Goal: Communication & Community: Connect with others

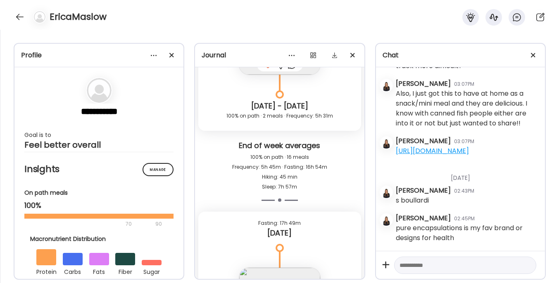
scroll to position [14893, 0]
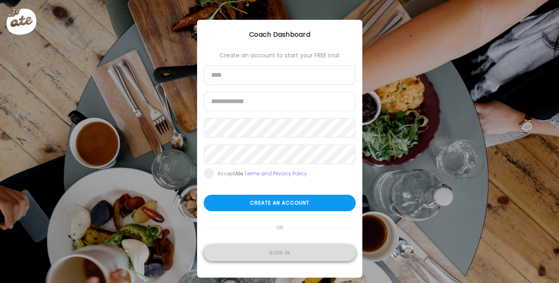
type input "**********"
click at [259, 252] on div "Sign in" at bounding box center [280, 253] width 152 height 17
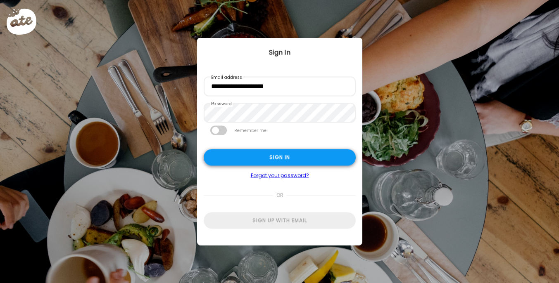
click at [264, 156] on div "Sign in" at bounding box center [280, 157] width 152 height 17
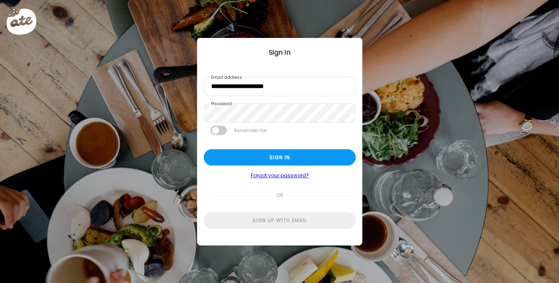
type textarea "**********"
type input "**********"
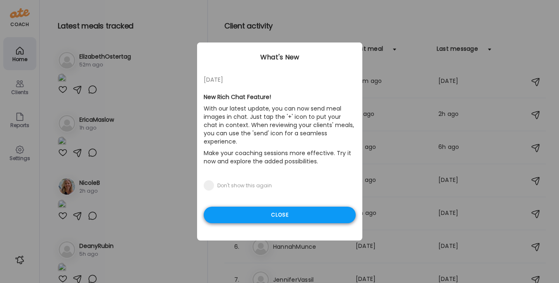
click at [250, 208] on div "Close" at bounding box center [280, 215] width 152 height 17
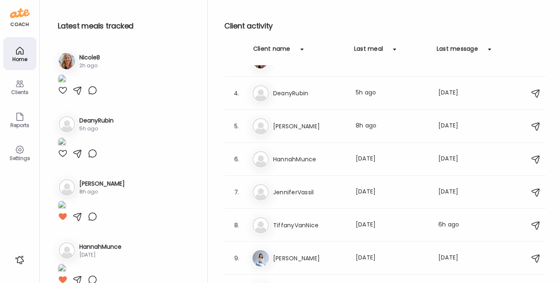
scroll to position [126, 0]
click at [295, 92] on h3 "DeanyRubin" at bounding box center [309, 93] width 73 height 10
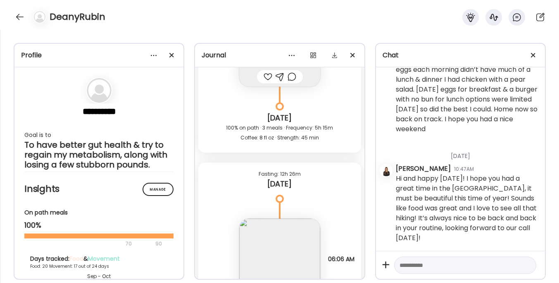
scroll to position [16591, 0]
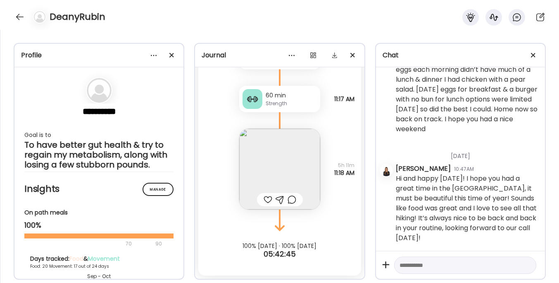
click at [263, 199] on div at bounding box center [267, 200] width 9 height 10
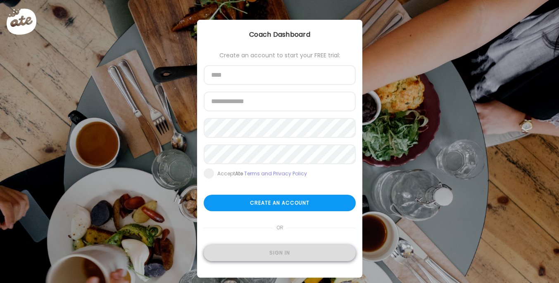
type input "**********"
click at [268, 249] on div "Sign in" at bounding box center [280, 253] width 152 height 17
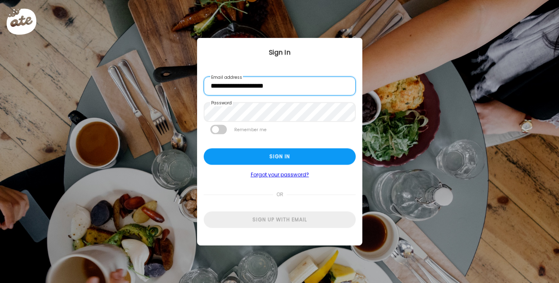
scroll to position [0, 0]
drag, startPoint x: 228, startPoint y: 87, endPoint x: 200, endPoint y: 87, distance: 27.7
click at [200, 87] on div "**********" at bounding box center [279, 141] width 165 height 207
type input "**********"
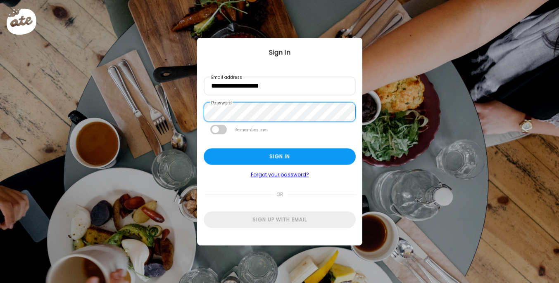
scroll to position [0, 0]
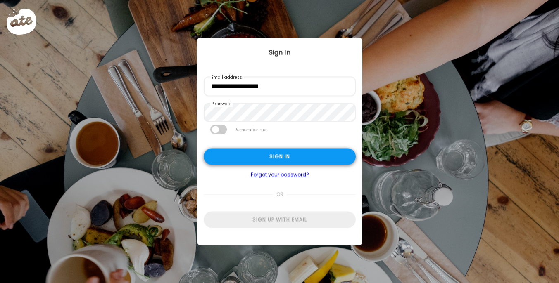
click at [232, 156] on div "Sign in" at bounding box center [280, 157] width 152 height 17
type textarea "**********"
type input "*********"
type input "**********"
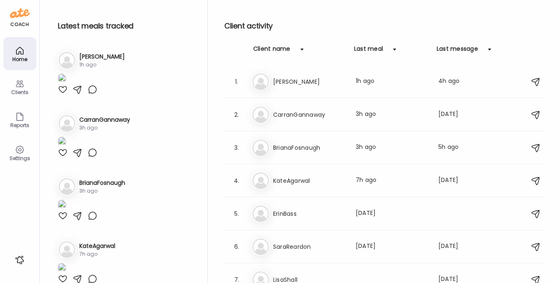
click at [66, 85] on img at bounding box center [62, 79] width 8 height 11
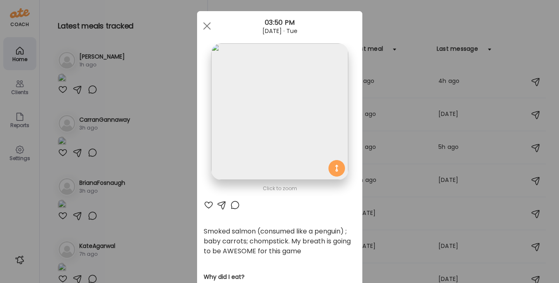
scroll to position [18, 0]
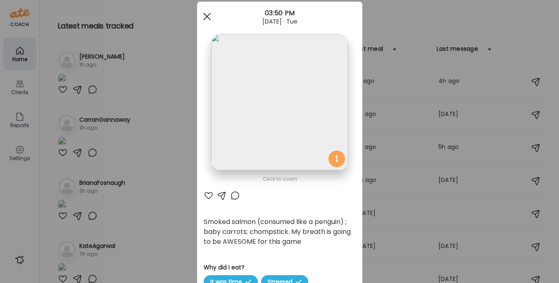
click at [202, 15] on div at bounding box center [207, 16] width 17 height 17
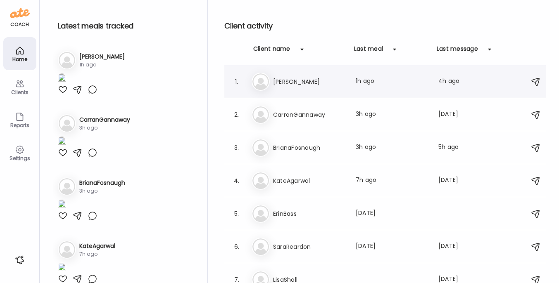
click at [298, 76] on div "[PERSON_NAME] [PERSON_NAME] Last meal: 1h ago Last message: 4h ago Actually sor…" at bounding box center [385, 82] width 269 height 18
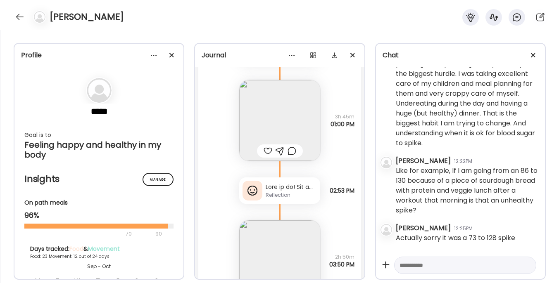
scroll to position [28117, 0]
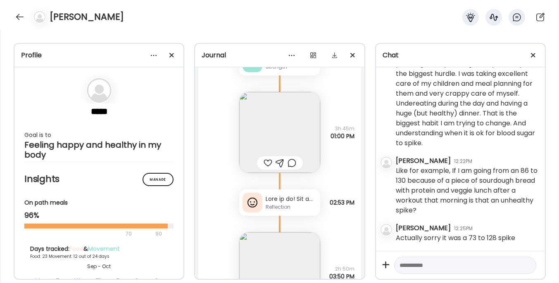
click at [268, 204] on div at bounding box center [291, 199] width 51 height 9
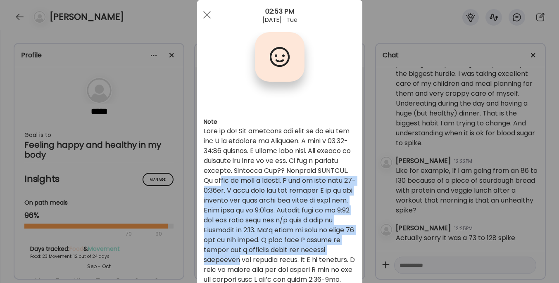
drag, startPoint x: 247, startPoint y: 178, endPoint x: 295, endPoint y: 259, distance: 94.3
click at [295, 259] on div at bounding box center [280, 264] width 152 height 277
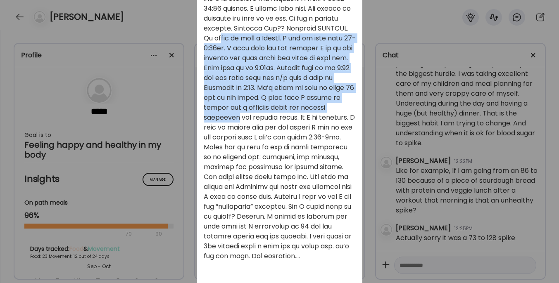
scroll to position [179, 0]
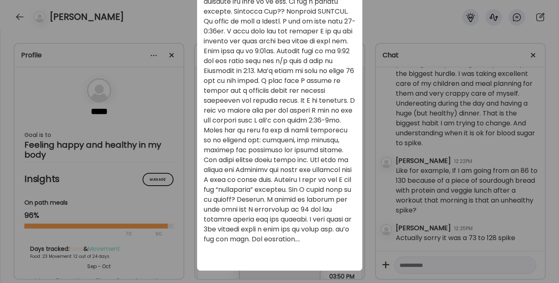
click at [464, 186] on div "Ate Coach Dashboard Wahoo! It’s official Take a moment to set up your Coach Pro…" at bounding box center [279, 141] width 559 height 283
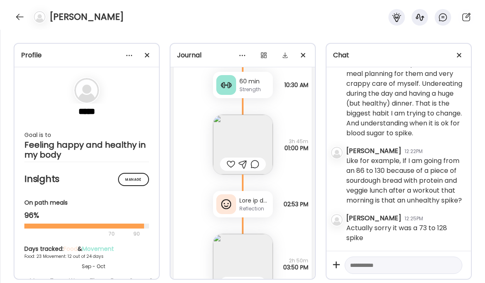
scroll to position [3479, 0]
click at [372, 266] on textarea at bounding box center [396, 266] width 92 height 10
paste textarea "**********"
type textarea "**********"
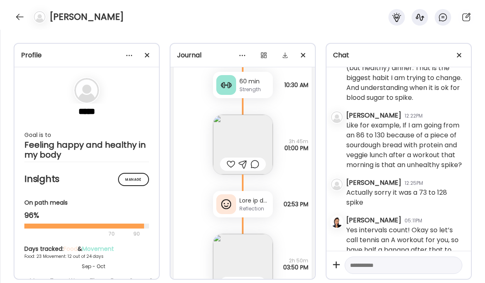
scroll to position [3639, 0]
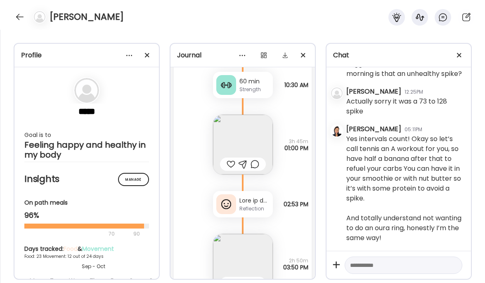
click at [246, 200] on div at bounding box center [255, 201] width 30 height 9
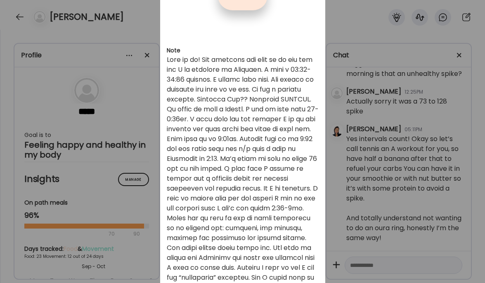
scroll to position [81, 0]
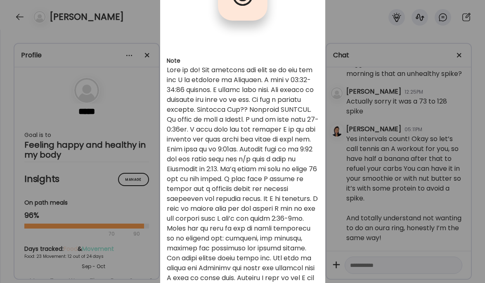
click at [365, 268] on div "Ate Coach Dashboard Wahoo! It’s official Take a moment to set up your Coach Pro…" at bounding box center [242, 141] width 485 height 283
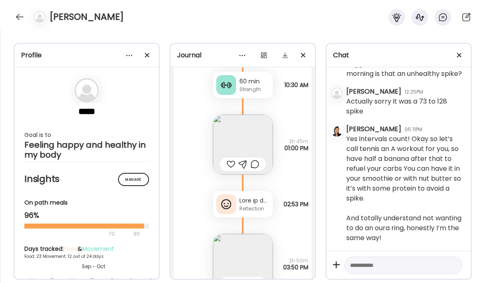
click at [364, 266] on textarea at bounding box center [396, 266] width 92 height 10
paste textarea "**********"
type textarea "**********"
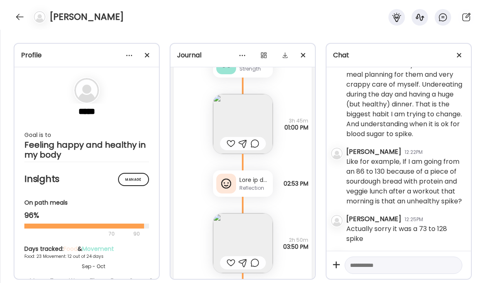
scroll to position [24690, 0]
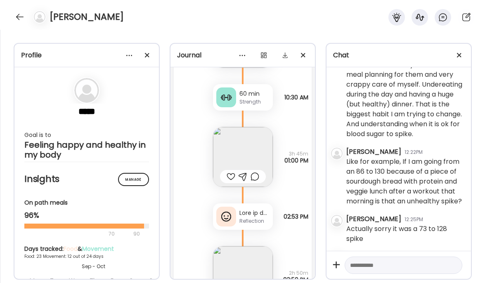
click at [240, 211] on div at bounding box center [255, 213] width 30 height 9
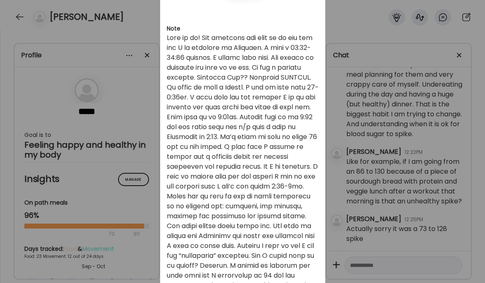
scroll to position [118, 0]
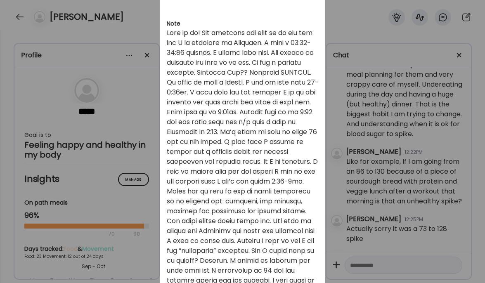
click at [437, 153] on div "Ate Coach Dashboard Wahoo! It’s official Take a moment to set up your Coach Pro…" at bounding box center [242, 141] width 485 height 283
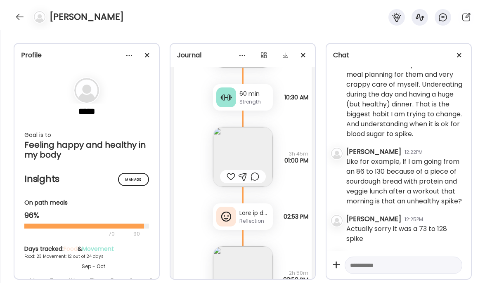
click at [367, 270] on textarea at bounding box center [396, 266] width 92 height 10
paste textarea "**********"
type textarea "**********"
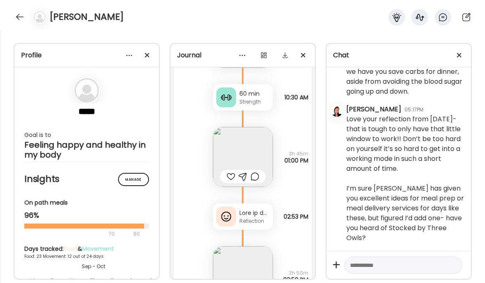
scroll to position [4072, 0]
click at [386, 266] on textarea at bounding box center [396, 266] width 92 height 10
paste textarea "**********"
type textarea "**********"
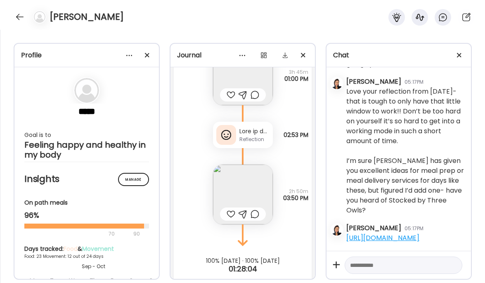
scroll to position [24787, 0]
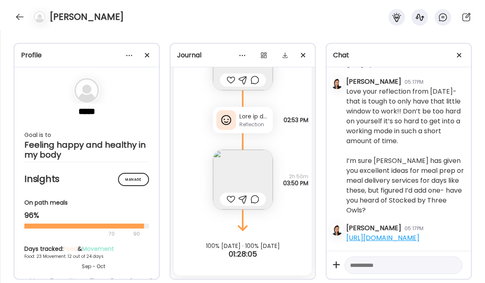
click at [236, 178] on img at bounding box center [243, 180] width 60 height 60
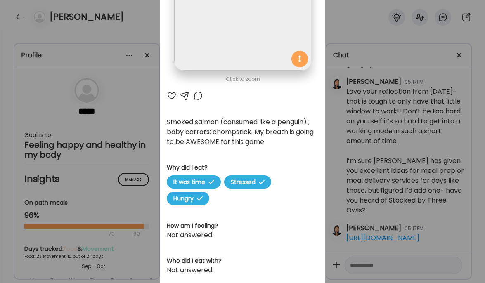
click at [169, 94] on div at bounding box center [172, 96] width 10 height 10
click at [197, 96] on div at bounding box center [198, 96] width 10 height 10
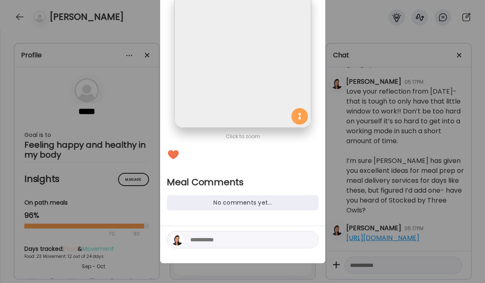
scroll to position [61, 0]
click at [215, 236] on textarea at bounding box center [245, 240] width 111 height 10
type textarea "*"
type textarea "******"
click at [309, 240] on div at bounding box center [310, 240] width 12 height 12
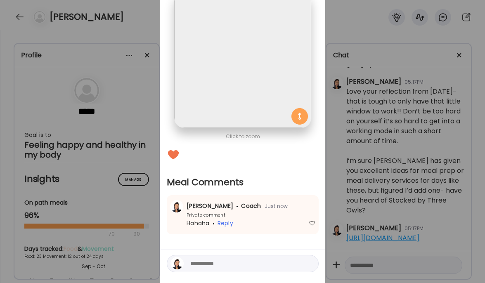
scroll to position [0, 0]
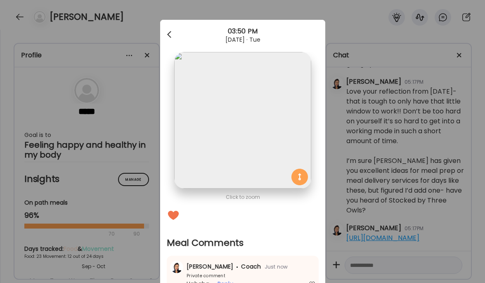
click at [165, 31] on div at bounding box center [170, 34] width 17 height 17
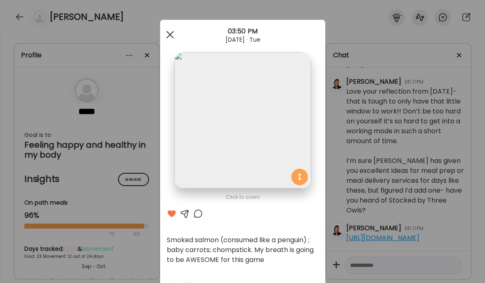
click at [169, 37] on span at bounding box center [169, 34] width 7 height 7
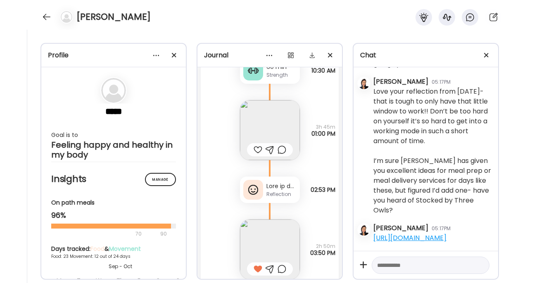
scroll to position [24694, 0]
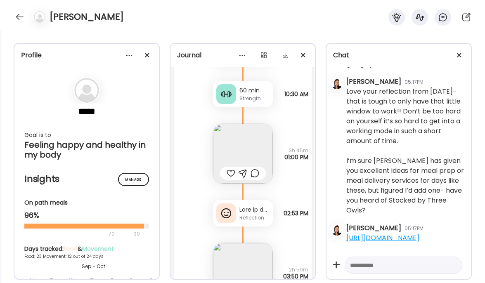
click at [233, 154] on img at bounding box center [243, 154] width 60 height 60
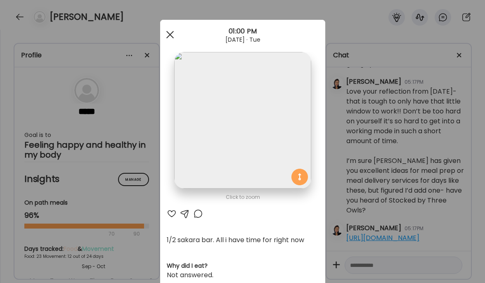
click at [168, 33] on span at bounding box center [169, 34] width 7 height 7
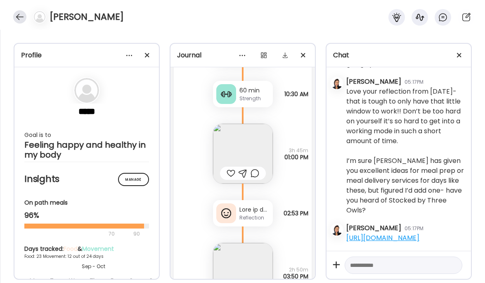
click at [19, 16] on div at bounding box center [19, 16] width 13 height 13
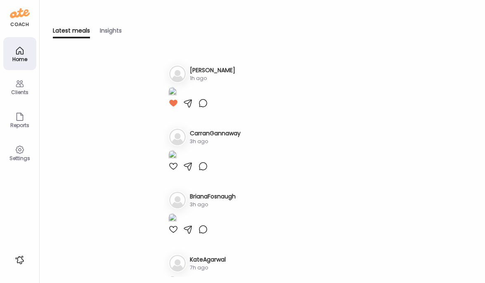
click at [18, 50] on icon at bounding box center [20, 51] width 10 height 10
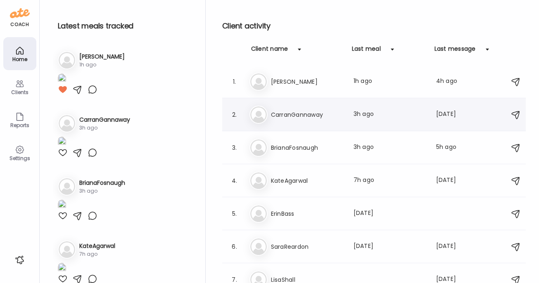
click at [308, 119] on h3 "CarranGannaway" at bounding box center [307, 115] width 73 height 10
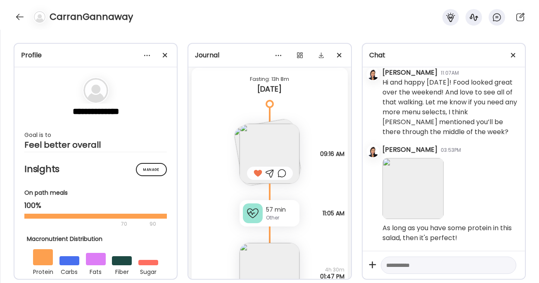
scroll to position [10925, 0]
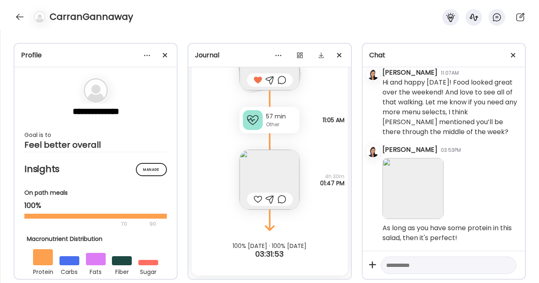
click at [269, 171] on img at bounding box center [270, 180] width 60 height 60
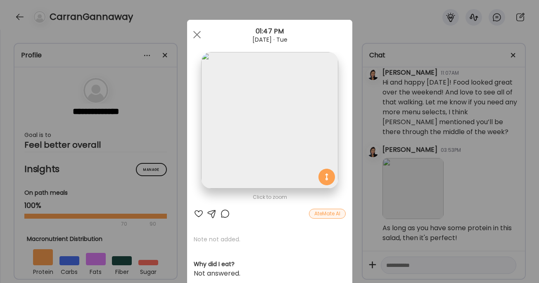
click at [196, 213] on div at bounding box center [199, 214] width 10 height 10
click at [193, 34] on span at bounding box center [196, 34] width 7 height 7
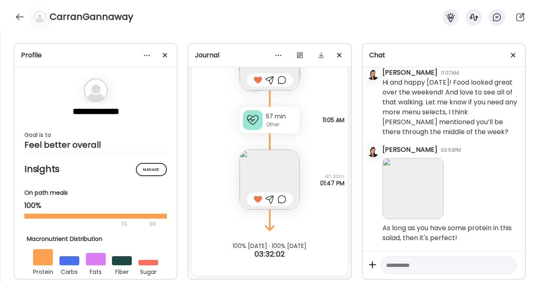
click at [13, 23] on div "CarranGannaway" at bounding box center [269, 15] width 539 height 30
click at [21, 15] on div at bounding box center [19, 16] width 13 height 13
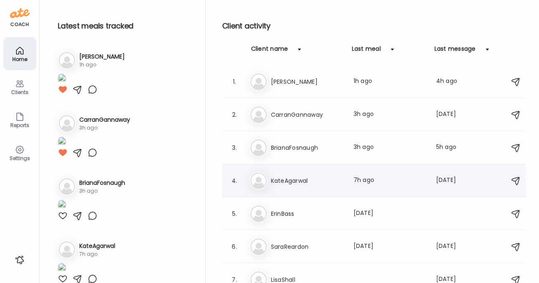
scroll to position [9, 0]
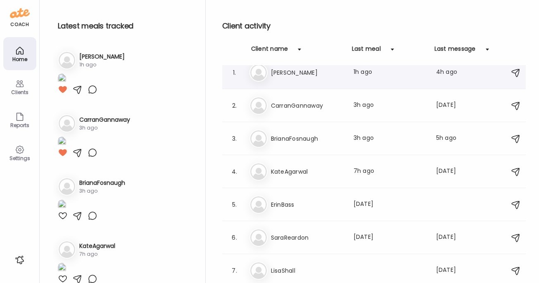
click at [305, 78] on div "[PERSON_NAME] [PERSON_NAME] Last meal: 1h ago Last message: 4h ago You: [URL][D…" at bounding box center [374, 73] width 251 height 18
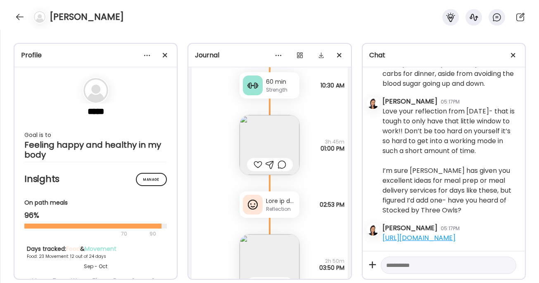
scroll to position [22843, 0]
click at [18, 14] on div at bounding box center [19, 16] width 13 height 13
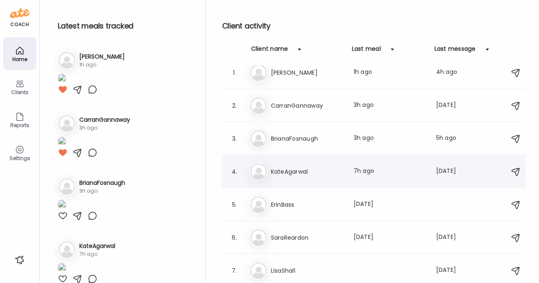
click at [291, 172] on h3 "KateAgarwal" at bounding box center [307, 172] width 73 height 10
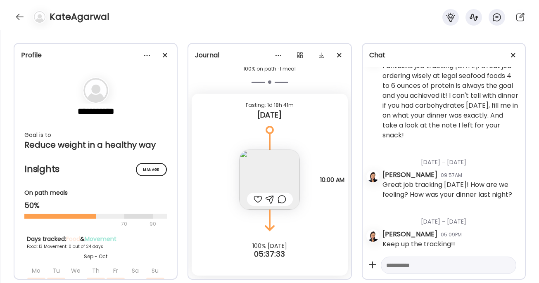
scroll to position [1489, 0]
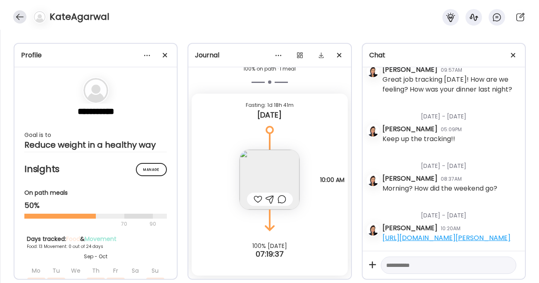
click at [16, 15] on div at bounding box center [19, 16] width 13 height 13
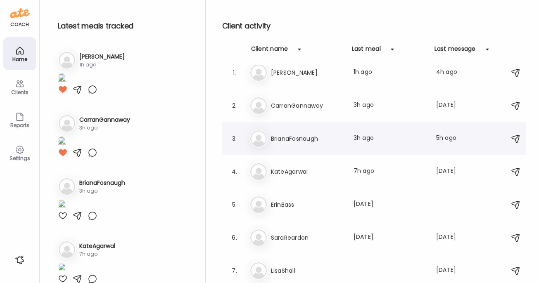
click at [288, 129] on div "3. Br BrianaFosnaugh Last meal: 3h ago Last message: 5h ago You: Also for the c…" at bounding box center [374, 138] width 304 height 33
click at [286, 141] on h3 "BrianaFosnaugh" at bounding box center [307, 139] width 73 height 10
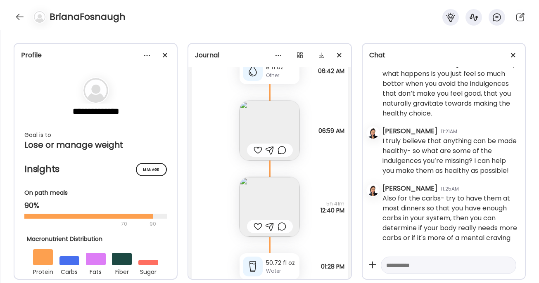
scroll to position [10538, 0]
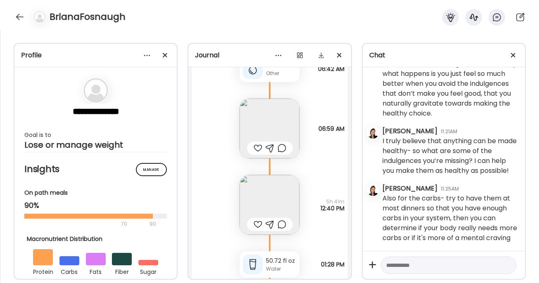
click at [254, 226] on div at bounding box center [258, 225] width 9 height 10
click at [258, 199] on img at bounding box center [270, 205] width 60 height 60
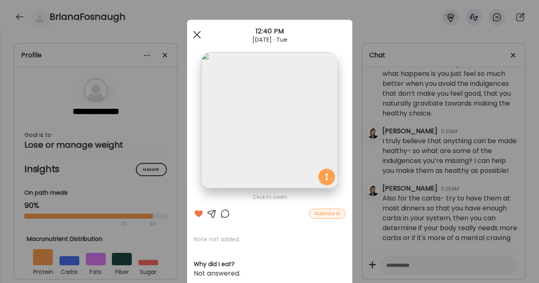
click at [195, 34] on div at bounding box center [197, 34] width 17 height 17
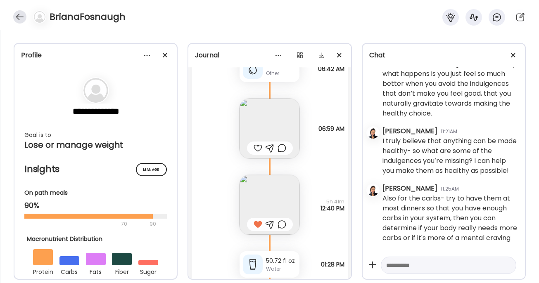
click at [18, 14] on div at bounding box center [19, 16] width 13 height 13
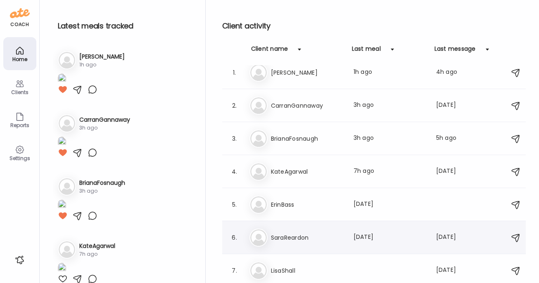
click at [285, 231] on div "Sa SaraReardon Last meal: [DATE] Last message: [DATE] You: Hey [PERSON_NAME]! H…" at bounding box center [374, 238] width 251 height 18
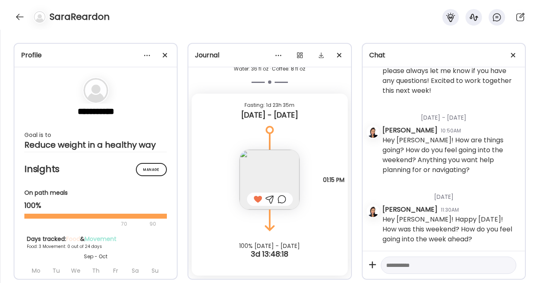
scroll to position [339, 0]
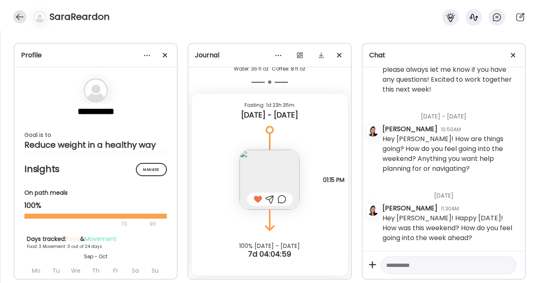
click at [21, 15] on div at bounding box center [19, 16] width 13 height 13
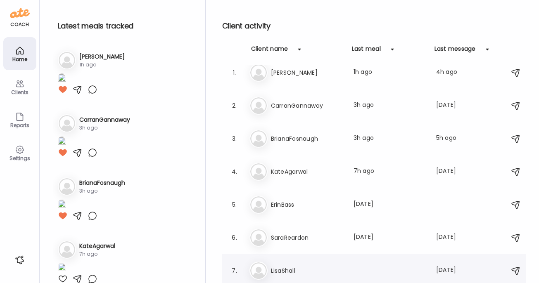
click at [285, 274] on h3 "LisaShall" at bounding box center [307, 271] width 73 height 10
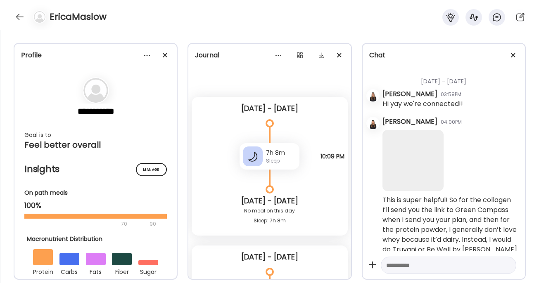
scroll to position [6624, 0]
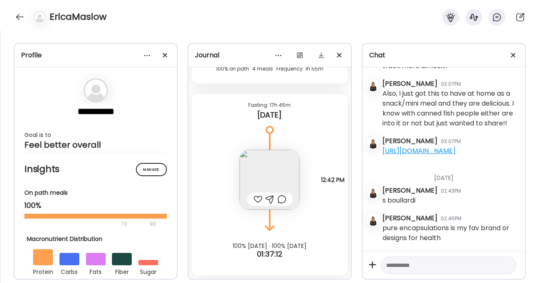
click at [254, 199] on div at bounding box center [258, 199] width 9 height 10
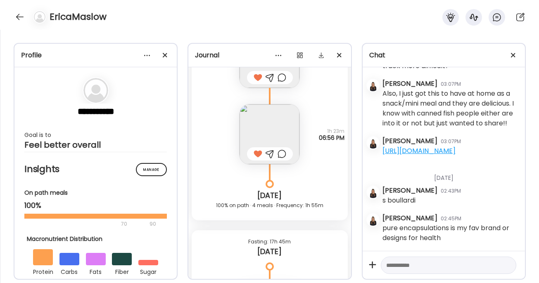
scroll to position [13425, 0]
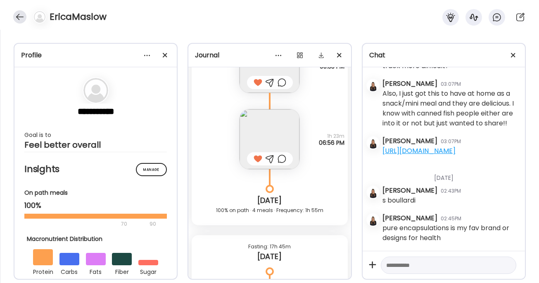
click at [21, 16] on div at bounding box center [19, 16] width 13 height 13
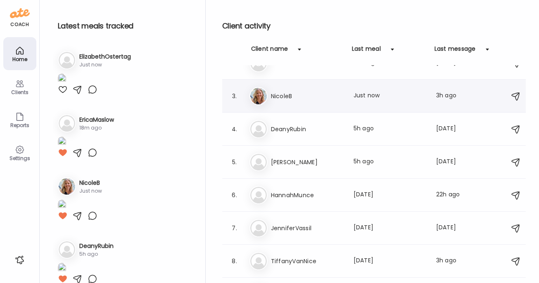
click at [297, 97] on h3 "NicoleB" at bounding box center [307, 96] width 73 height 10
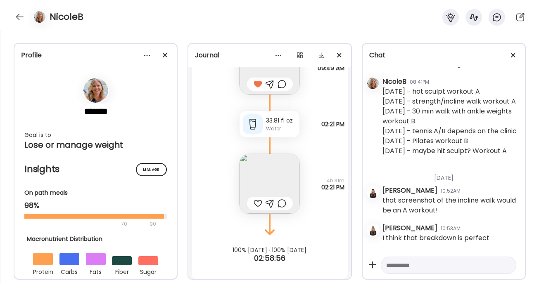
scroll to position [15871, 0]
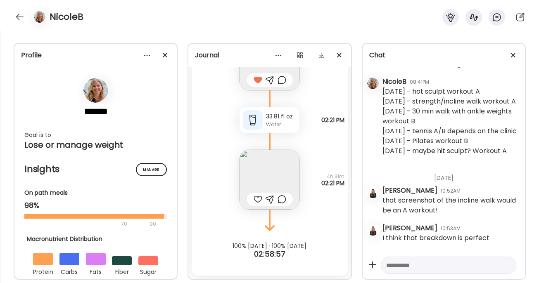
click at [258, 188] on img at bounding box center [270, 180] width 60 height 60
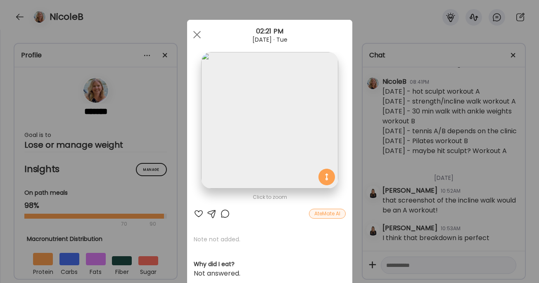
click at [194, 211] on div at bounding box center [199, 214] width 10 height 10
click at [195, 38] on div at bounding box center [197, 34] width 17 height 17
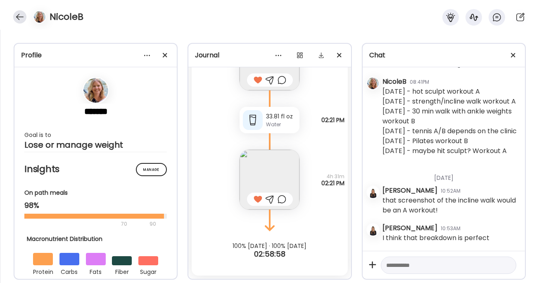
click at [18, 17] on div at bounding box center [19, 16] width 13 height 13
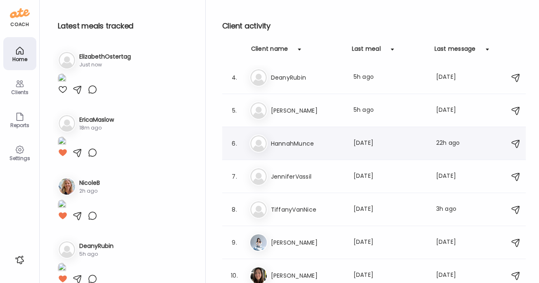
scroll to position [104, 0]
click at [297, 177] on h3 "JenniferVassil" at bounding box center [307, 176] width 73 height 10
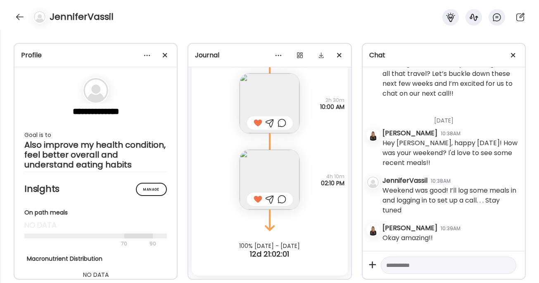
scroll to position [1663, 0]
click at [20, 15] on div at bounding box center [19, 16] width 13 height 13
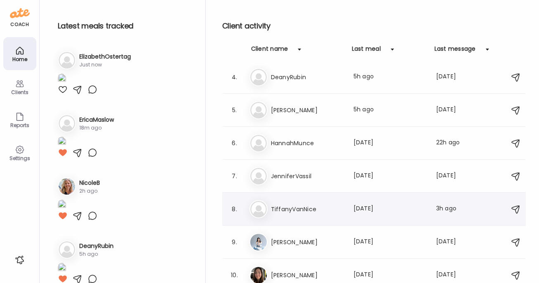
scroll to position [108, 0]
